Goal: Information Seeking & Learning: Learn about a topic

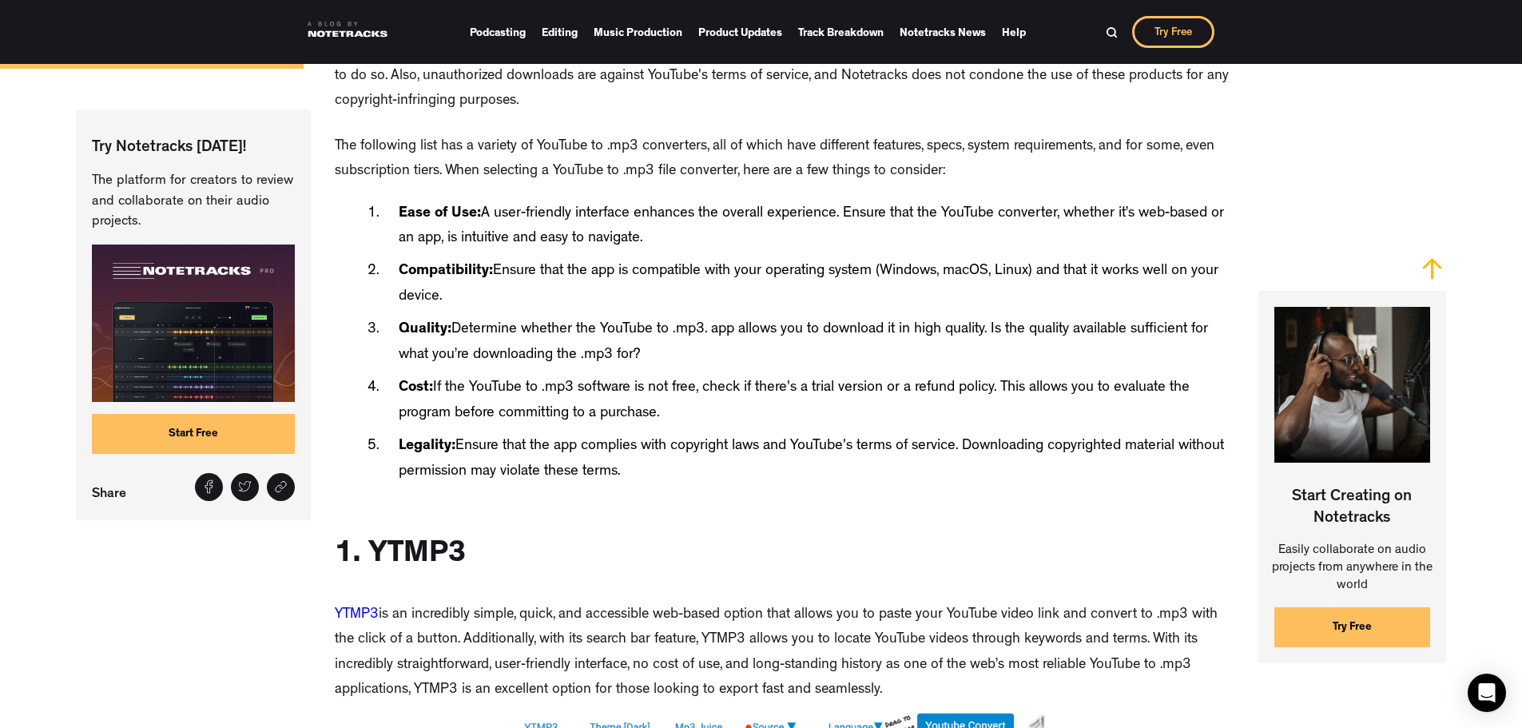
scroll to position [1518, 0]
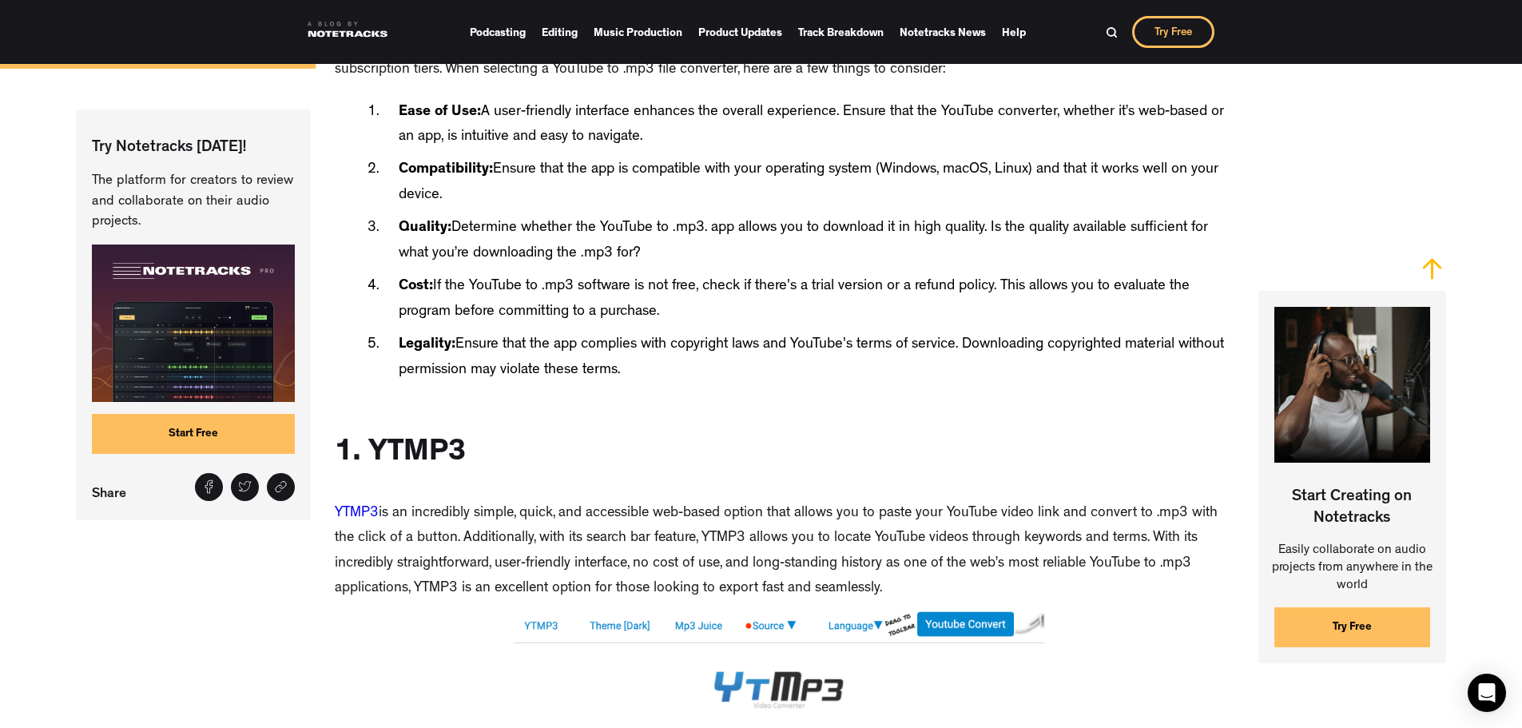
click at [362, 521] on link "YTMP3" at bounding box center [357, 514] width 44 height 14
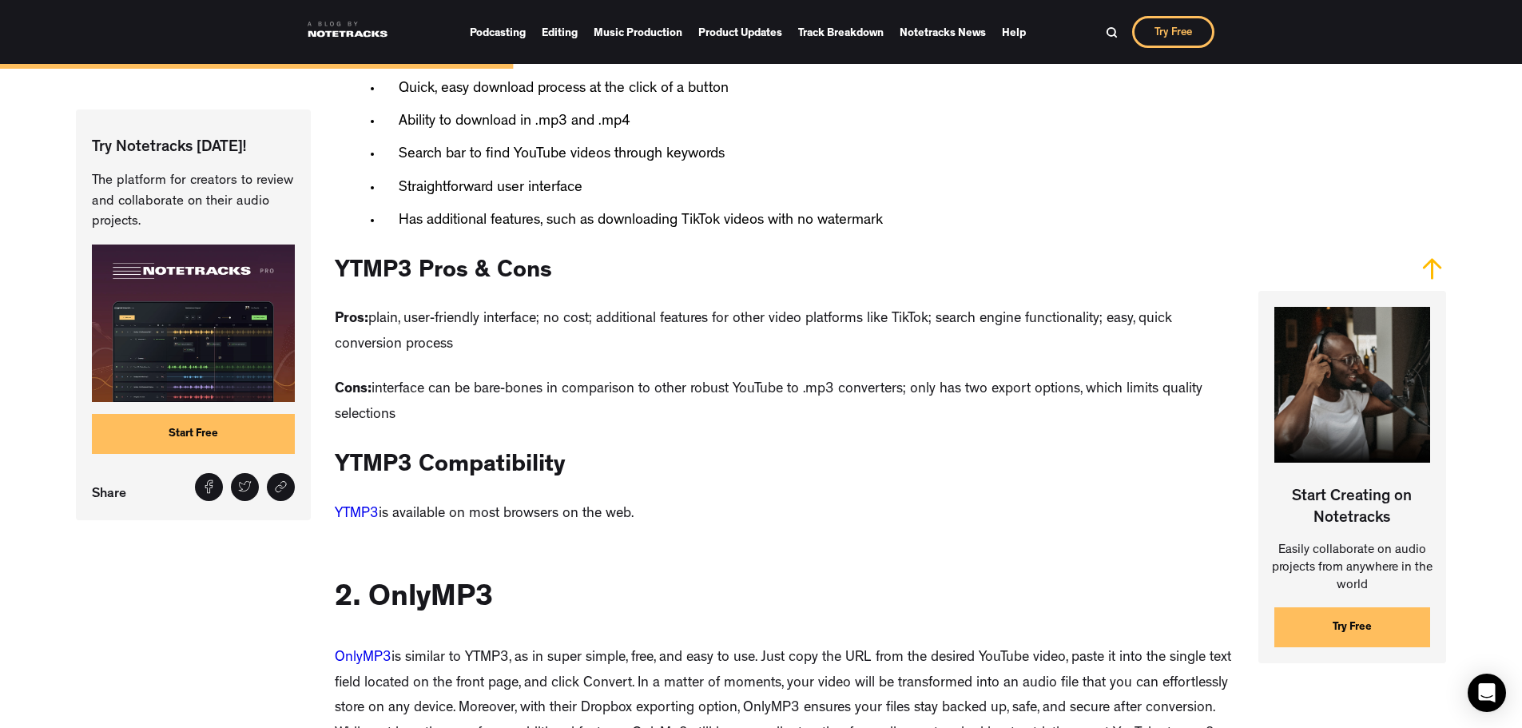
scroll to position [2975, 0]
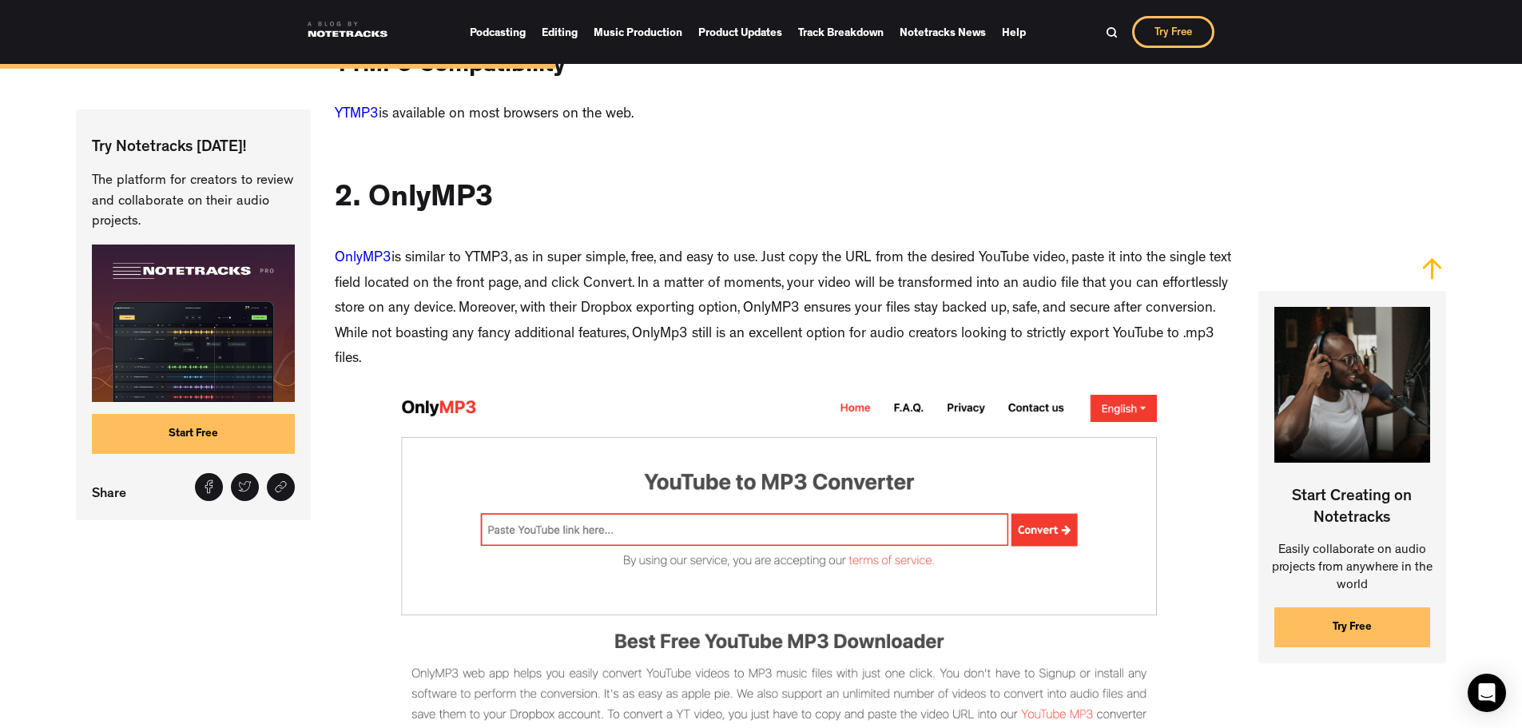
click at [367, 261] on link "OnlyMP3" at bounding box center [363, 259] width 57 height 14
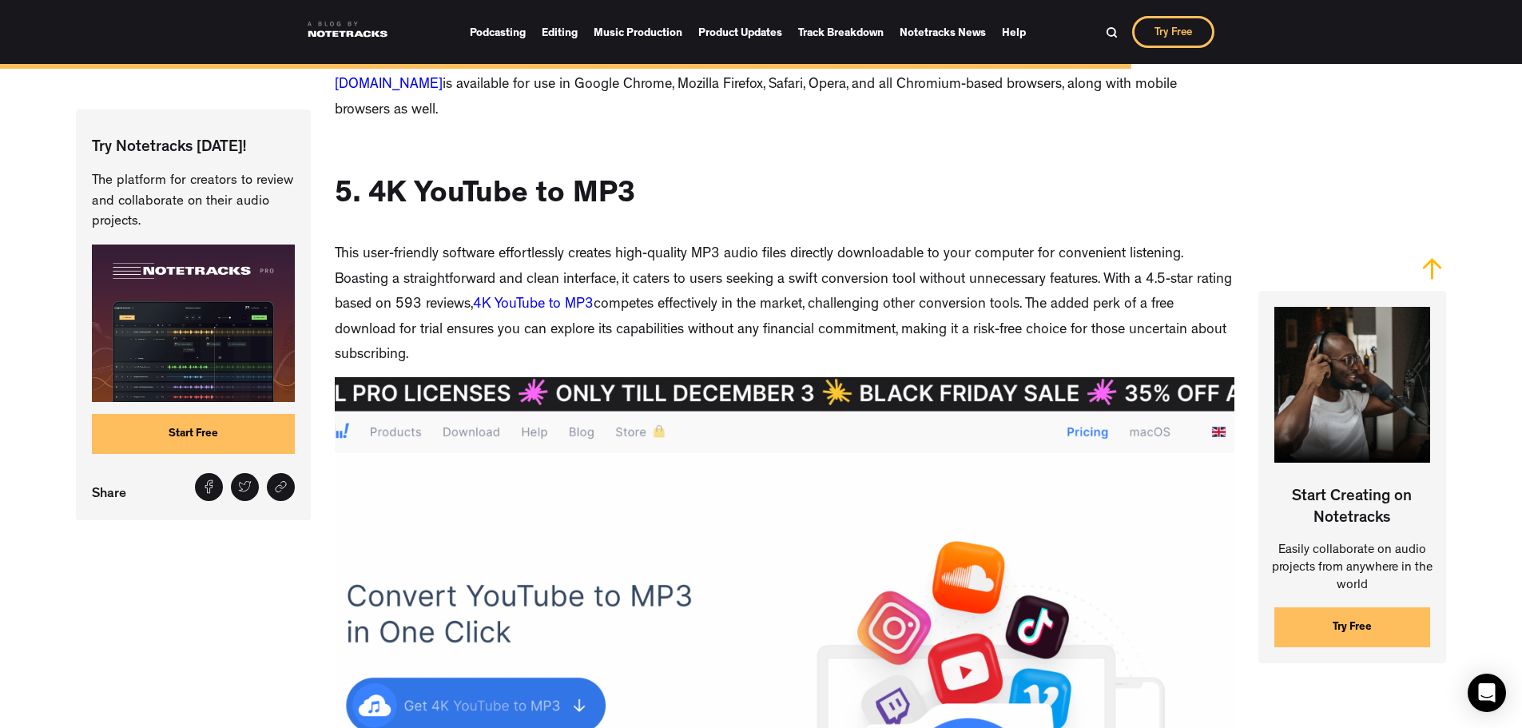
scroll to position [6780, 0]
